Goal: Information Seeking & Learning: Check status

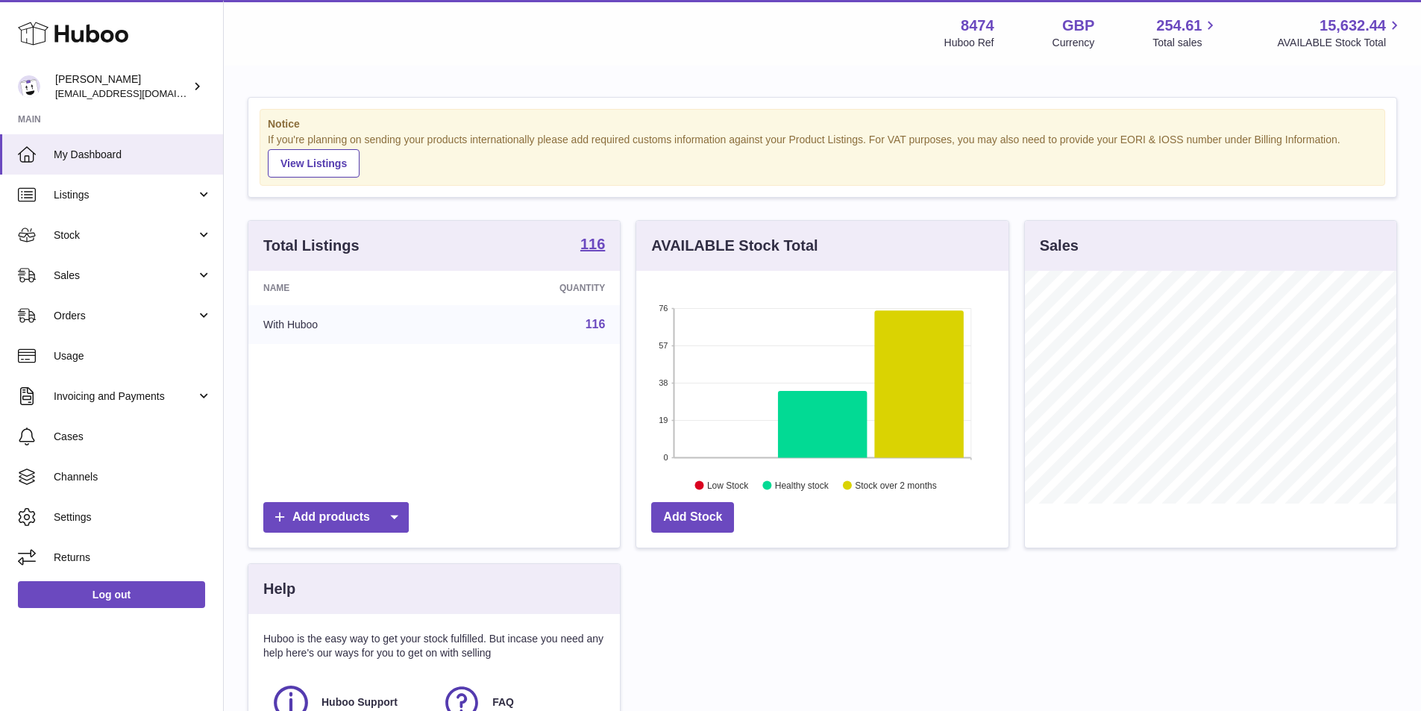
scroll to position [233, 372]
click at [122, 276] on span "Sales" at bounding box center [125, 276] width 142 height 14
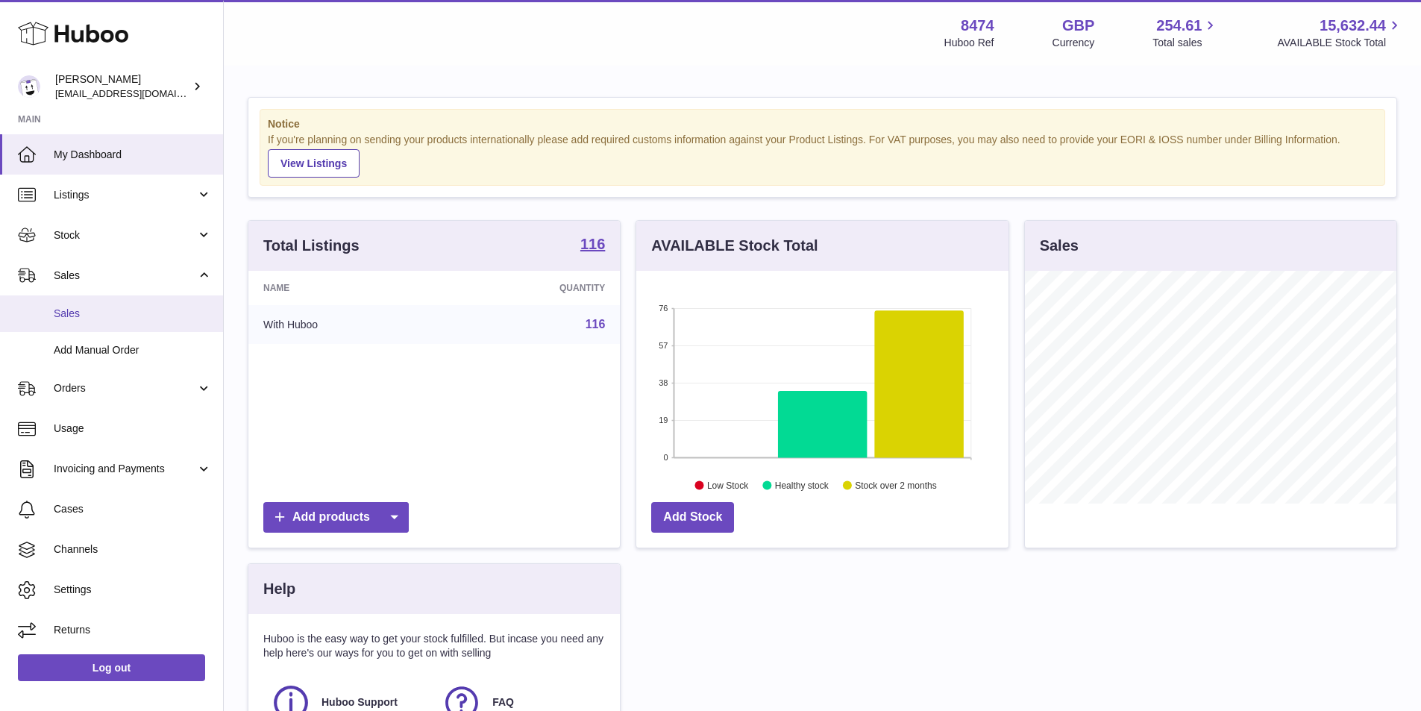
click at [120, 303] on link "Sales" at bounding box center [111, 313] width 223 height 37
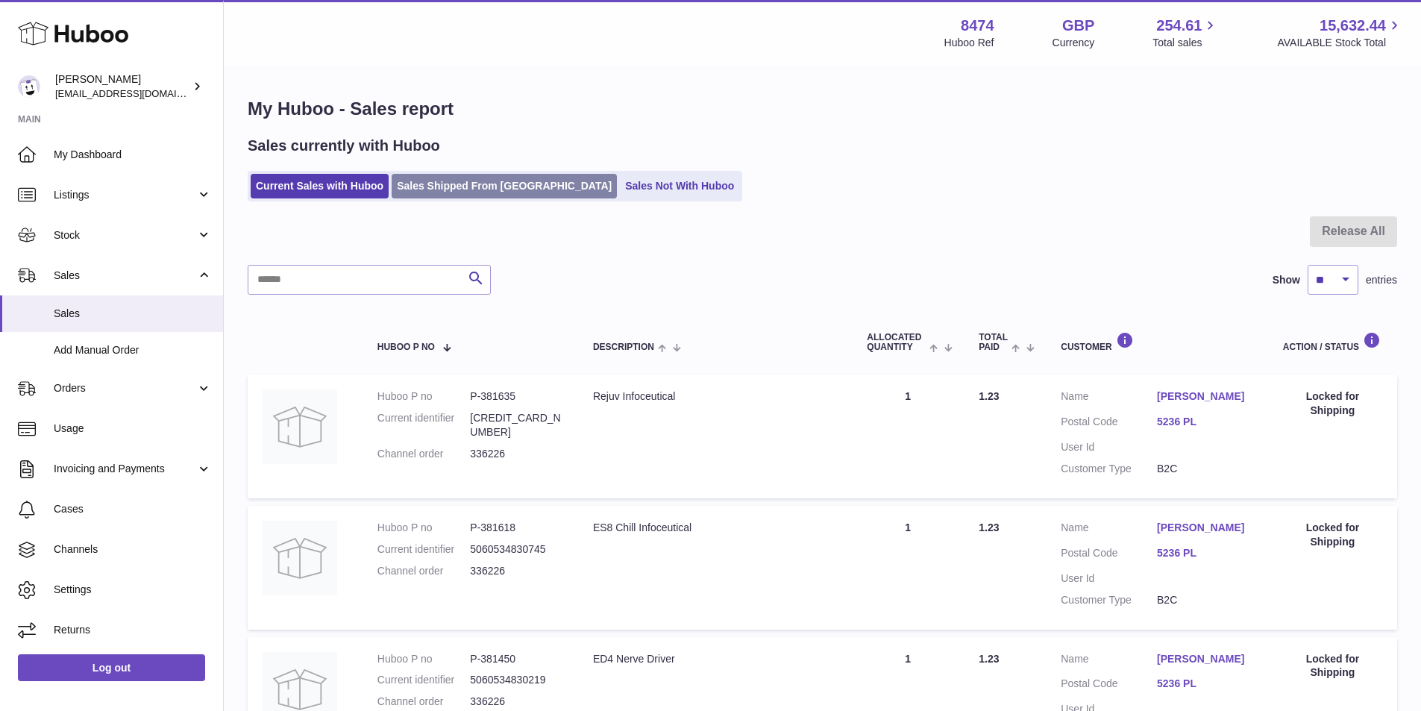
click at [469, 186] on link "Sales Shipped From [GEOGRAPHIC_DATA]" at bounding box center [504, 186] width 225 height 25
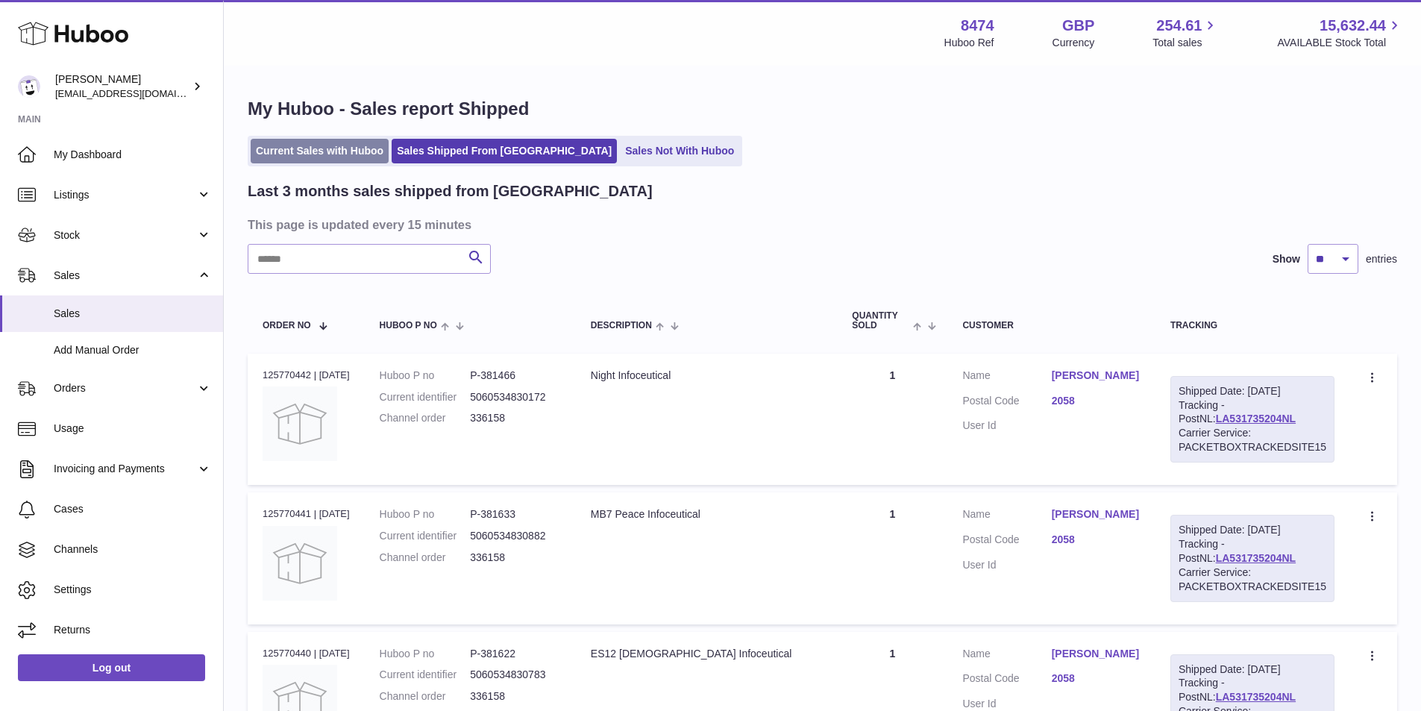
click at [294, 147] on link "Current Sales with Huboo" at bounding box center [320, 151] width 138 height 25
